Goal: Task Accomplishment & Management: Manage account settings

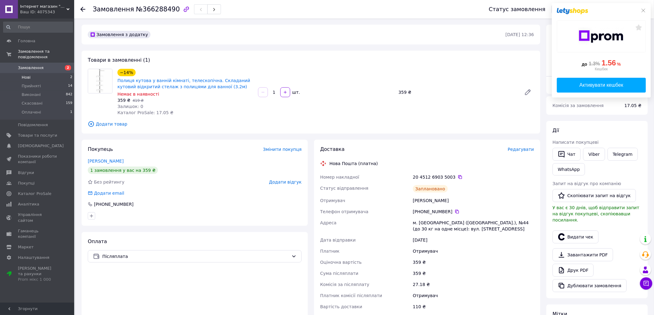
click at [27, 75] on span "Нові" at bounding box center [26, 78] width 9 height 6
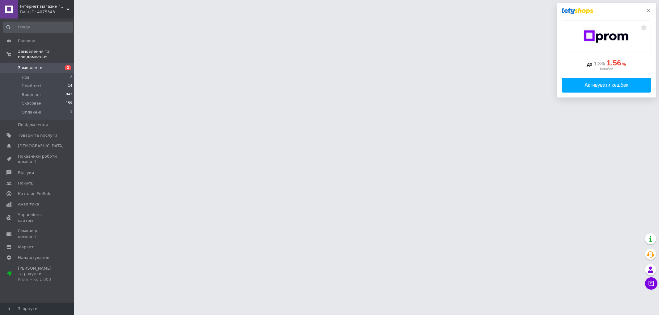
click at [646, 11] on icon at bounding box center [648, 10] width 5 height 5
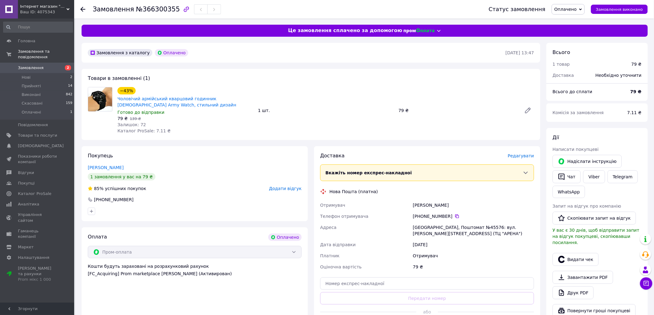
click at [576, 7] on span "Оплачено" at bounding box center [565, 9] width 22 height 5
click at [572, 25] on li "Прийнято" at bounding box center [568, 21] width 32 height 9
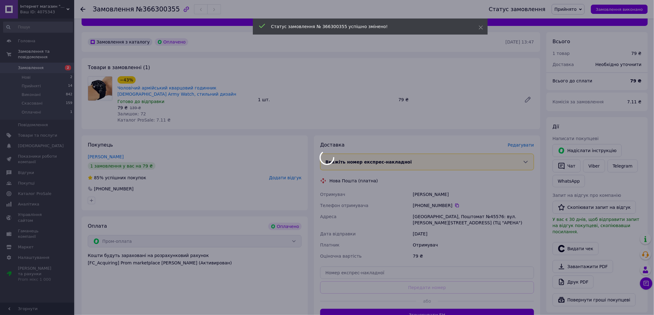
scroll to position [34, 0]
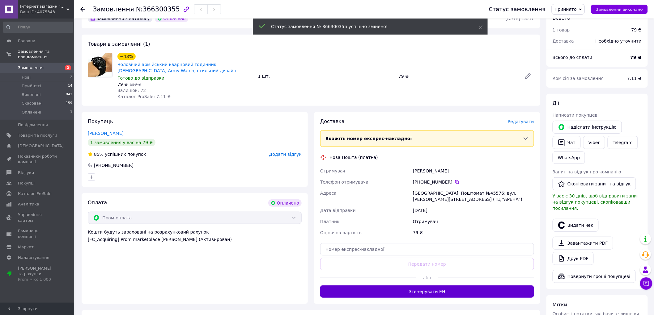
click at [439, 288] on button "Згенерувати ЕН" at bounding box center [427, 292] width 214 height 12
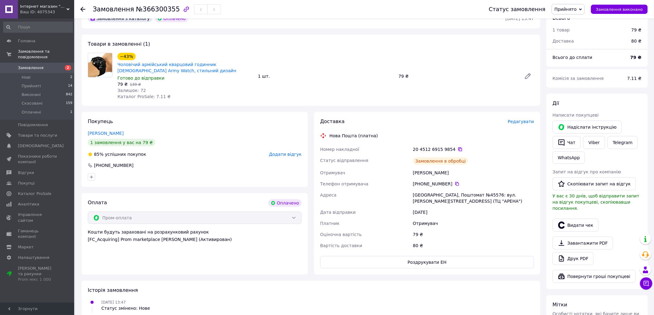
click at [457, 148] on icon at bounding box center [459, 149] width 5 height 5
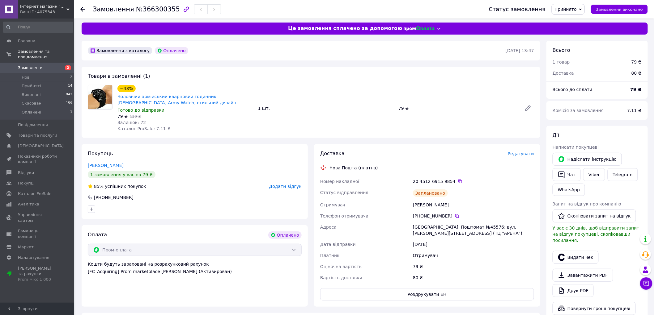
scroll to position [0, 0]
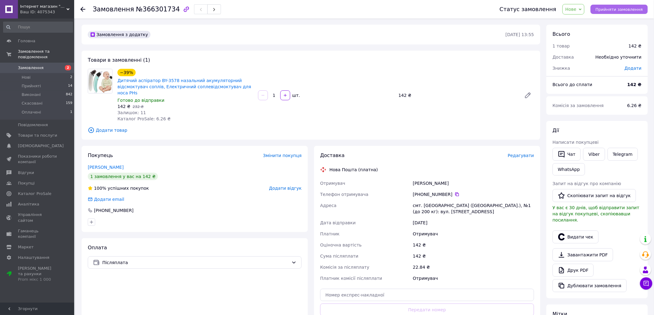
click at [601, 11] on span "Прийняти замовлення" at bounding box center [618, 9] width 47 height 5
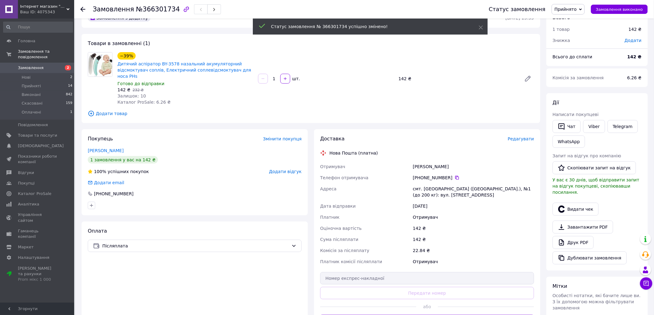
scroll to position [69, 0]
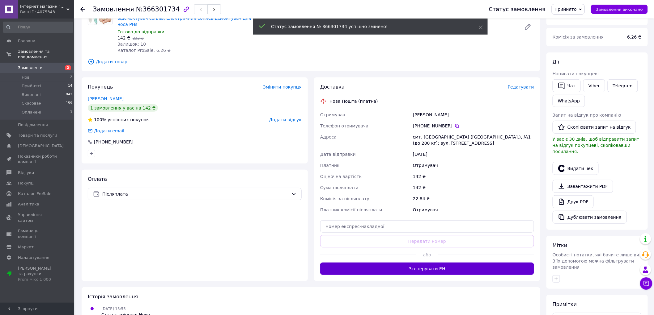
click at [434, 263] on button "Згенерувати ЕН" at bounding box center [427, 269] width 214 height 12
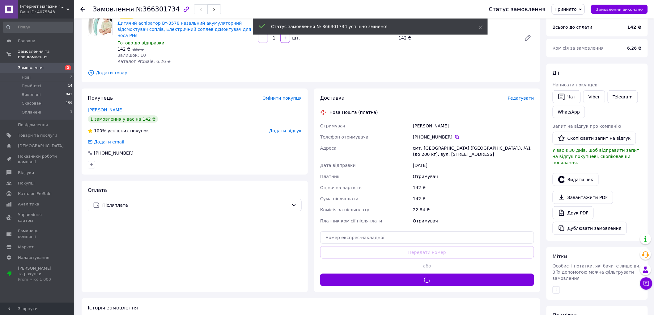
scroll to position [34, 0]
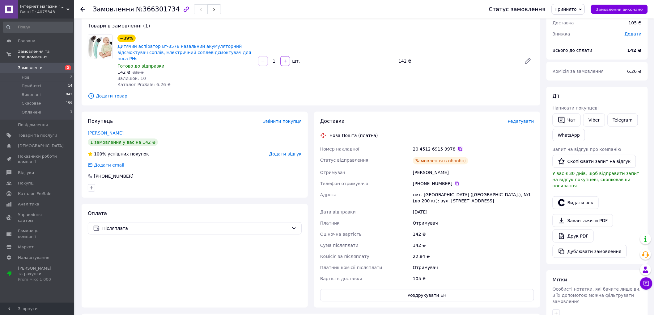
click at [457, 147] on icon at bounding box center [459, 149] width 5 height 5
click at [53, 108] on li "Оплачені 1" at bounding box center [38, 114] width 76 height 12
